Goal: Book appointment/travel/reservation

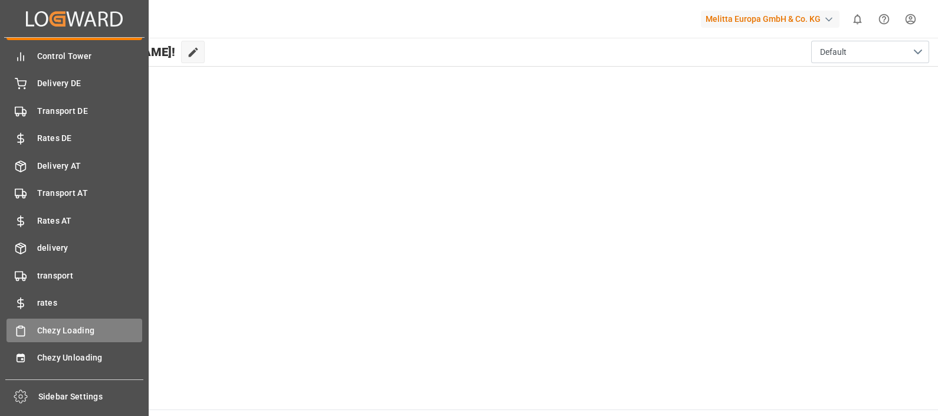
scroll to position [46, 0]
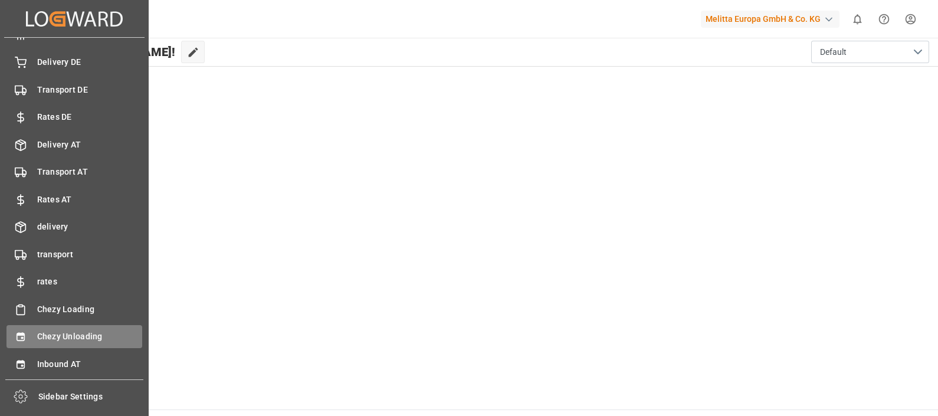
click at [70, 333] on span "Chezy Unloading" at bounding box center [90, 336] width 106 height 12
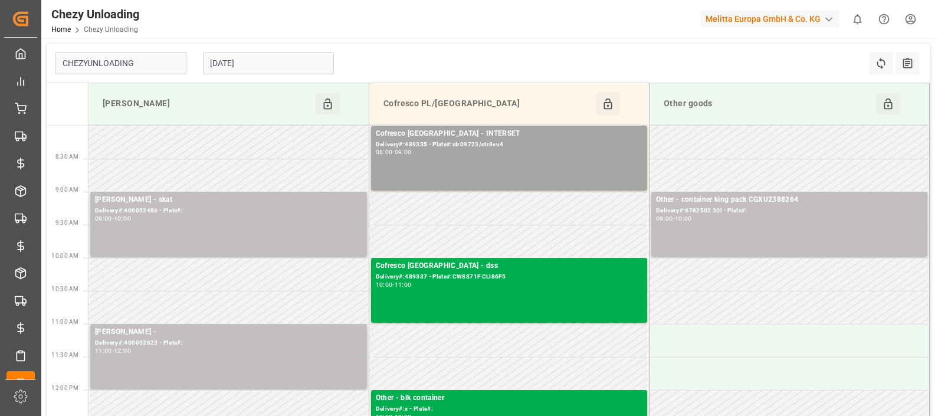
type input "Chezy Unloading"
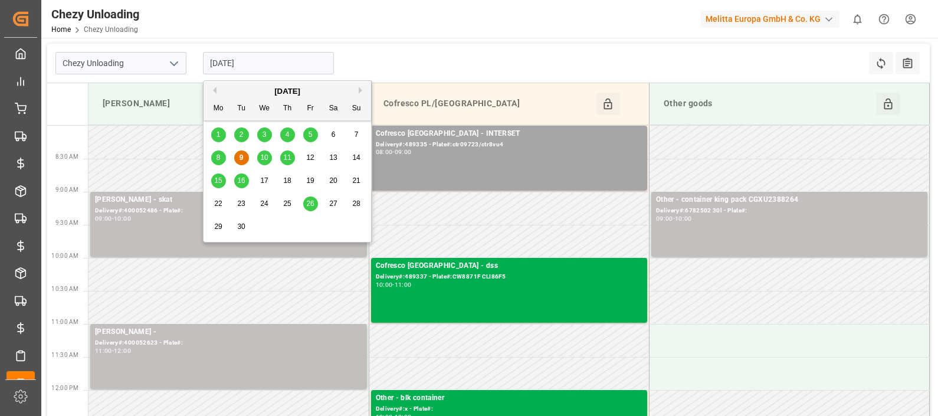
click at [256, 65] on input "[DATE]" at bounding box center [268, 63] width 131 height 22
click at [263, 162] on div "10" at bounding box center [264, 158] width 15 height 14
type input "[DATE]"
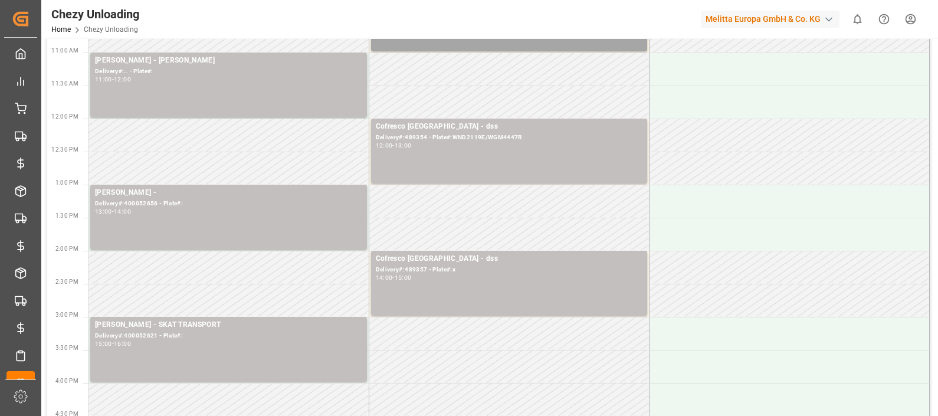
scroll to position [294, 0]
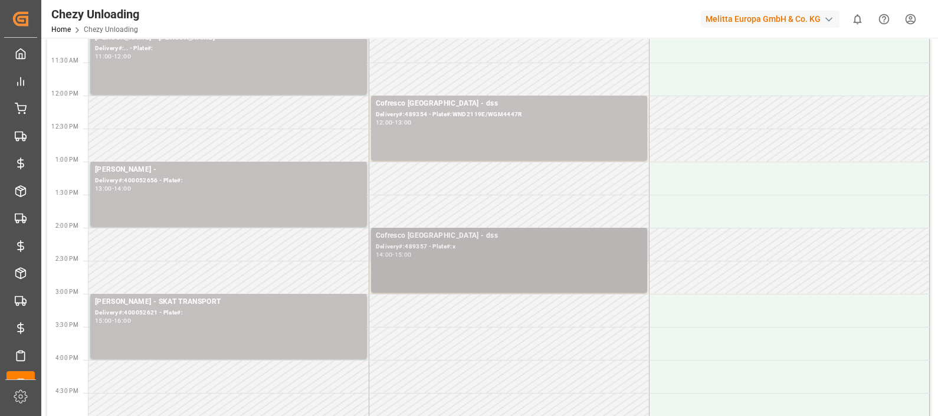
click at [454, 255] on div "14:00 - 15:00" at bounding box center [509, 255] width 267 height 6
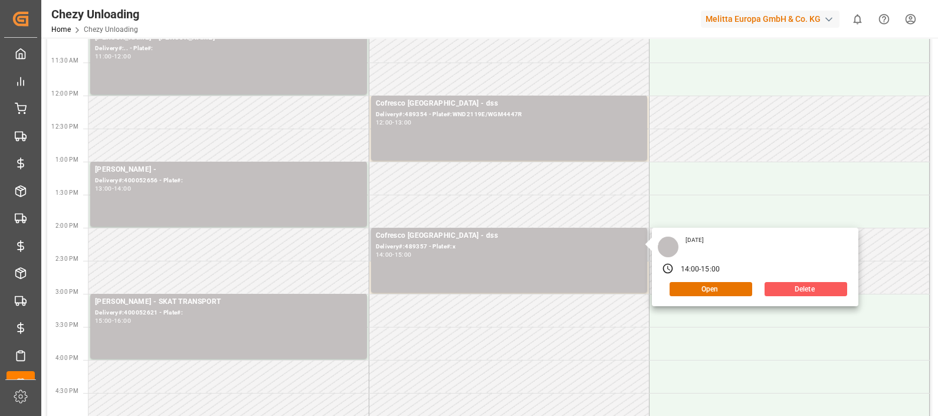
click at [809, 287] on button "Delete" at bounding box center [806, 289] width 83 height 14
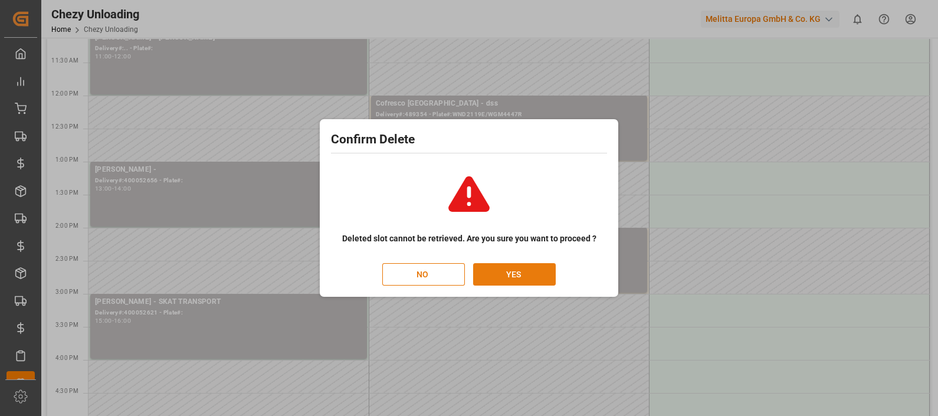
click at [530, 273] on button "YES" at bounding box center [514, 274] width 83 height 22
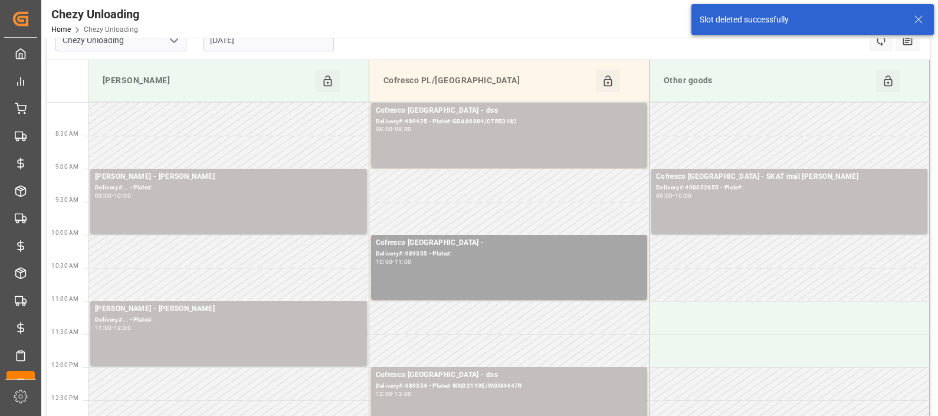
scroll to position [0, 0]
